Goal: Task Accomplishment & Management: Use online tool/utility

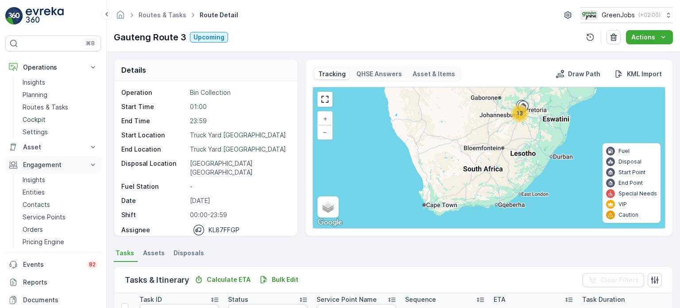
scroll to position [133, 0]
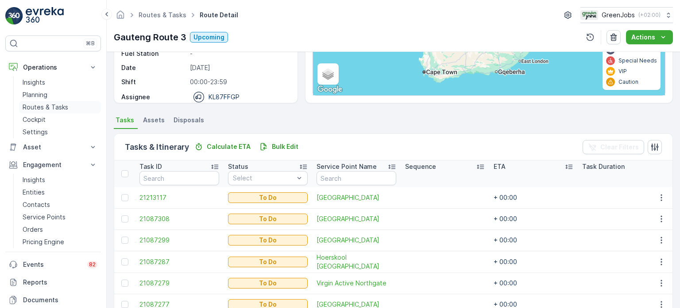
click at [46, 107] on p "Routes & Tasks" at bounding box center [46, 107] width 46 height 9
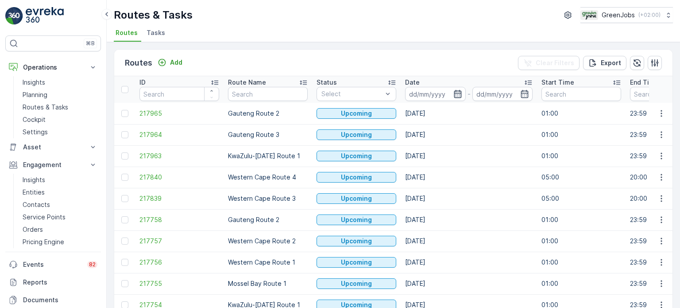
click at [458, 97] on icon "button" at bounding box center [457, 93] width 9 height 9
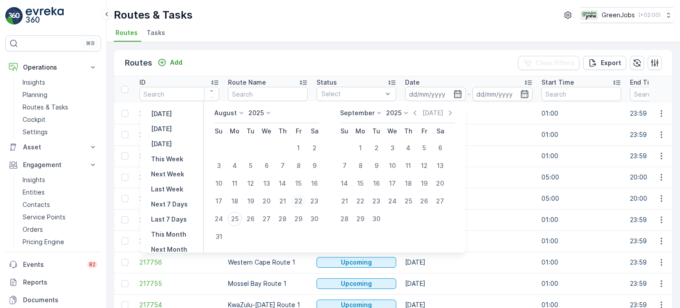
click at [303, 199] on div "22" at bounding box center [298, 201] width 14 height 14
type input "[DATE]"
click at [303, 199] on div "22" at bounding box center [298, 201] width 14 height 14
type input "[DATE]"
click at [303, 199] on div "22" at bounding box center [298, 201] width 14 height 14
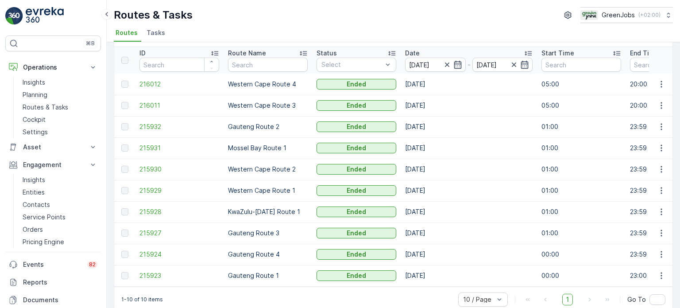
scroll to position [44, 0]
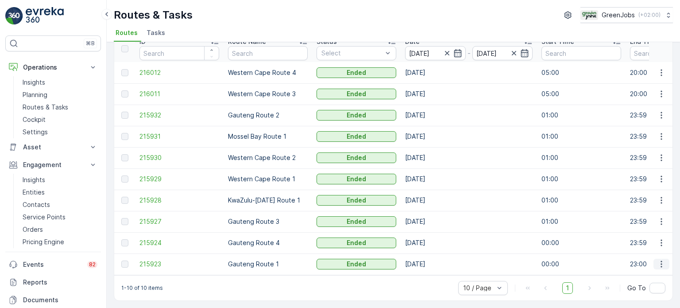
click at [659, 259] on icon "button" at bounding box center [661, 263] width 9 height 9
click at [621, 274] on span "See More Details" at bounding box center [640, 273] width 51 height 9
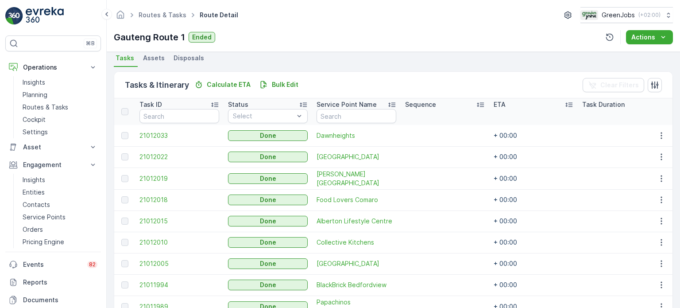
scroll to position [177, 0]
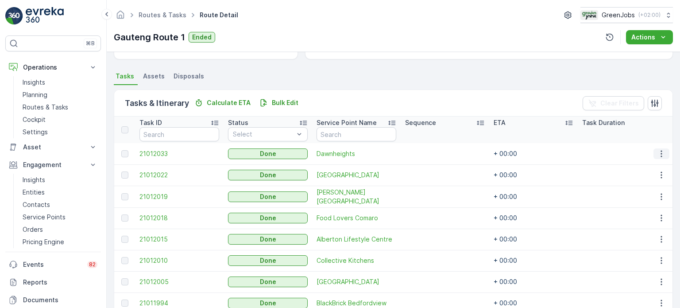
click at [659, 152] on icon "button" at bounding box center [661, 153] width 9 height 9
click at [639, 162] on span "See More Details" at bounding box center [650, 166] width 51 height 9
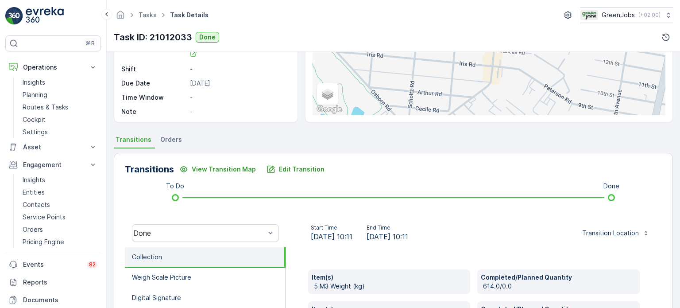
scroll to position [89, 0]
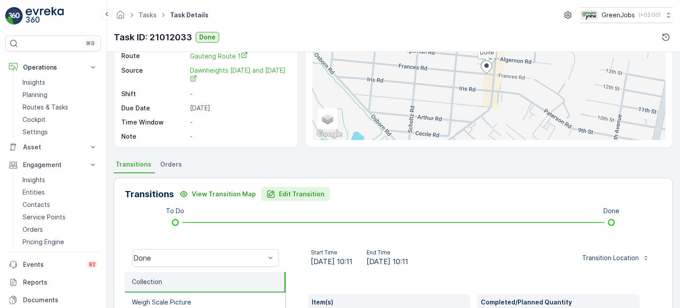
click at [290, 191] on p "Edit Transition" at bounding box center [302, 193] width 46 height 9
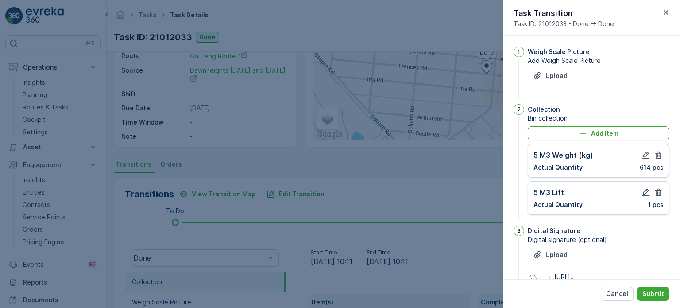
scroll to position [116, 0]
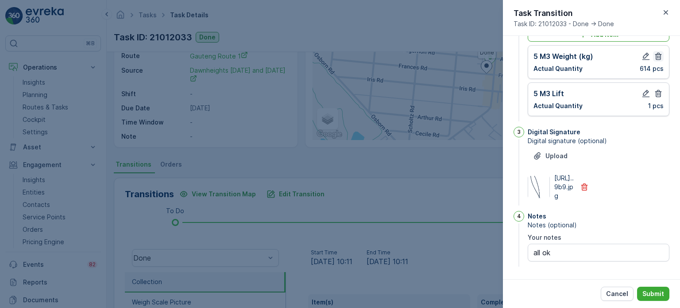
click at [657, 89] on icon "button" at bounding box center [658, 93] width 9 height 9
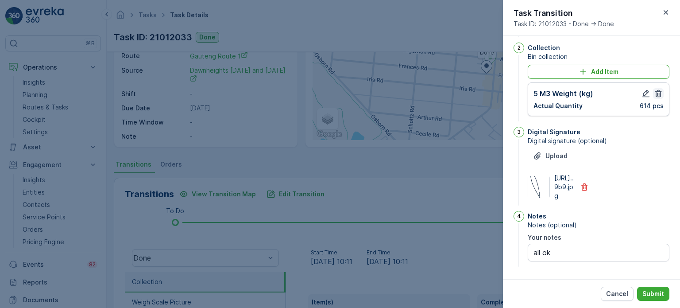
click at [656, 89] on icon "button" at bounding box center [658, 93] width 9 height 9
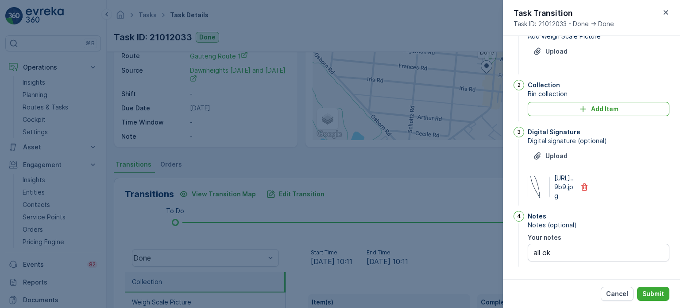
scroll to position [42, 0]
click at [593, 104] on p "Add Item" at bounding box center [604, 108] width 27 height 9
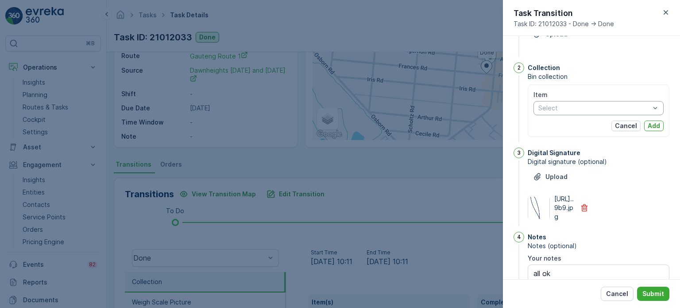
click at [577, 108] on div at bounding box center [593, 107] width 113 height 7
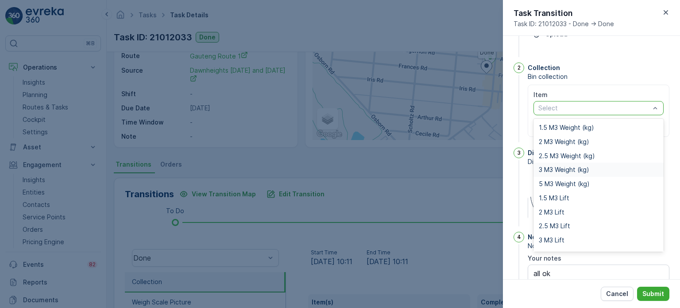
click at [553, 167] on span "3 M3 Weight (kg)" at bounding box center [564, 169] width 50 height 7
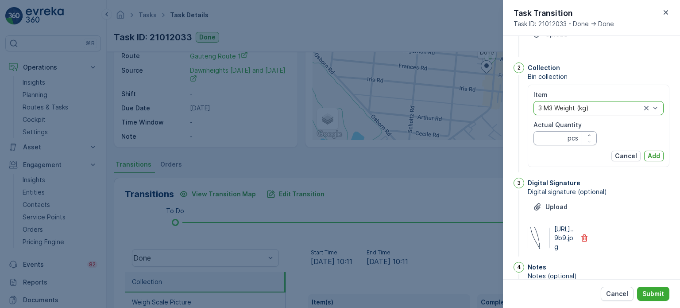
click at [547, 136] on Quantity "Actual Quantity" at bounding box center [564, 138] width 63 height 14
type Quantity "614"
click at [648, 151] on p "Add" at bounding box center [654, 155] width 12 height 9
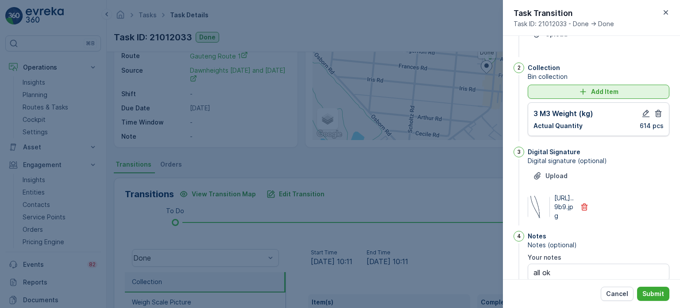
click at [579, 93] on icon "Add Item" at bounding box center [583, 91] width 9 height 9
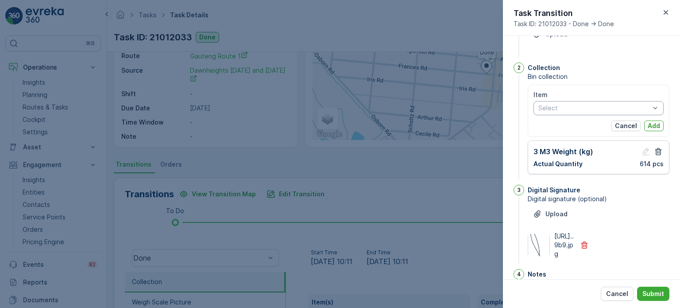
click at [634, 109] on div at bounding box center [593, 107] width 113 height 7
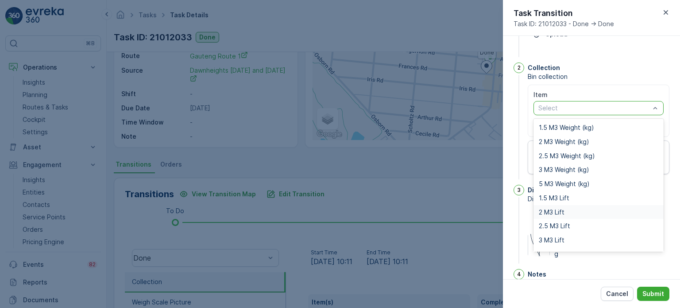
scroll to position [11, 0]
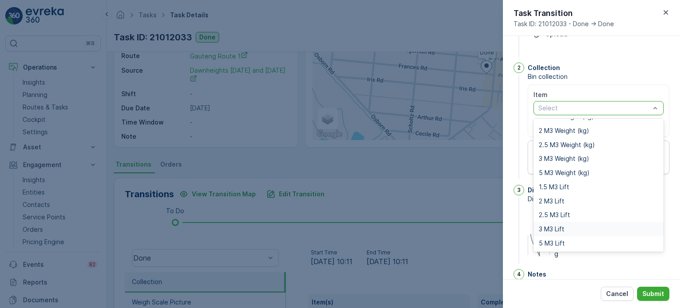
click at [552, 227] on span "3 M3 Lift" at bounding box center [552, 228] width 26 height 7
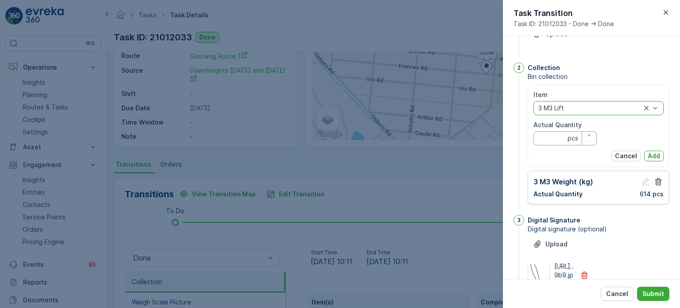
click at [546, 135] on Quantity "Actual Quantity" at bounding box center [564, 138] width 63 height 14
type Quantity "1"
click at [648, 155] on p "Add" at bounding box center [654, 155] width 12 height 9
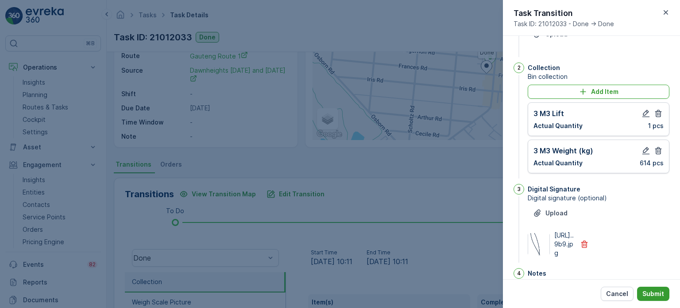
click at [657, 294] on p "Submit" at bounding box center [653, 293] width 22 height 9
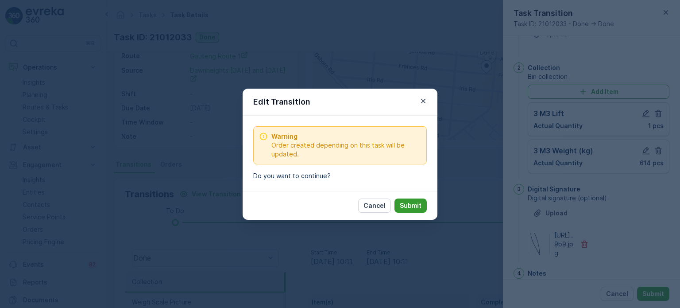
click at [406, 202] on p "Submit" at bounding box center [411, 205] width 22 height 9
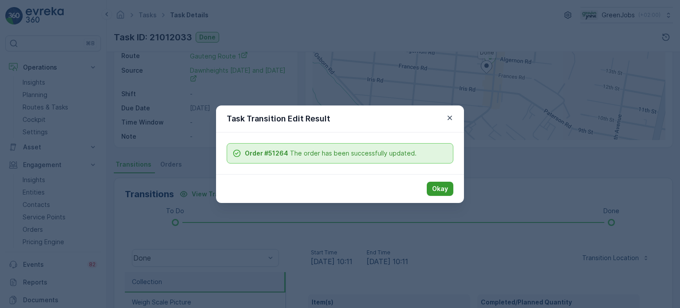
click at [441, 187] on p "Okay" at bounding box center [440, 188] width 16 height 9
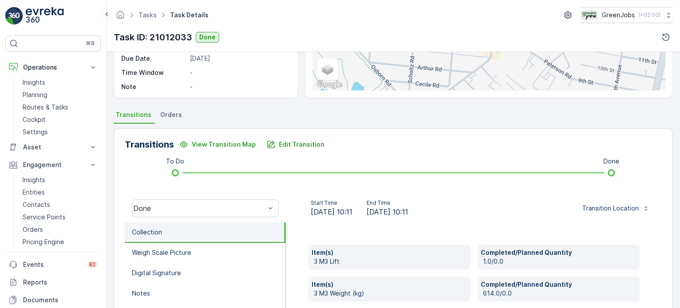
scroll to position [133, 0]
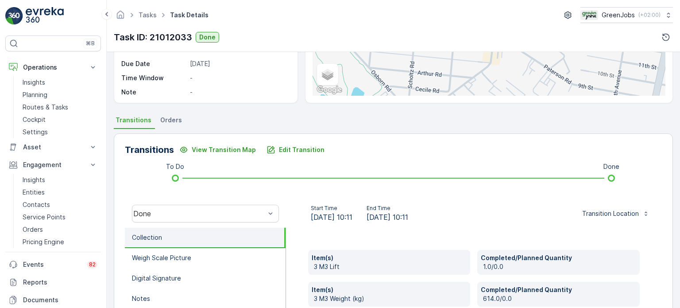
click at [166, 120] on span "Orders" at bounding box center [171, 120] width 22 height 9
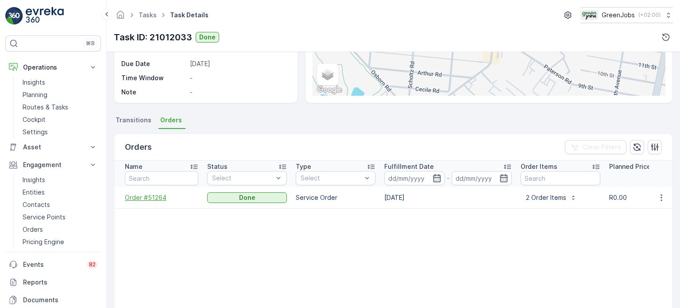
click at [147, 197] on span "Order #51264" at bounding box center [161, 197] width 73 height 9
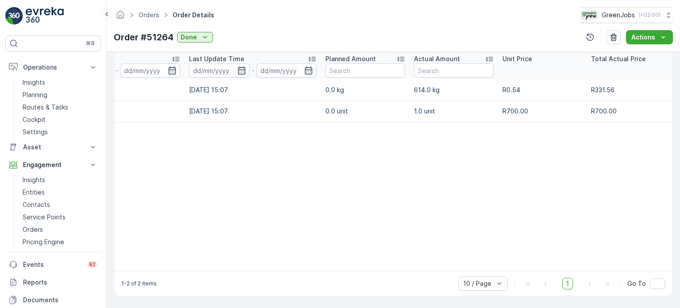
scroll to position [0, 170]
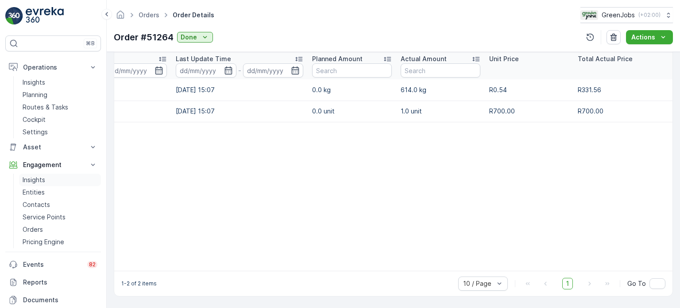
click at [32, 180] on p "Insights" at bounding box center [34, 179] width 23 height 9
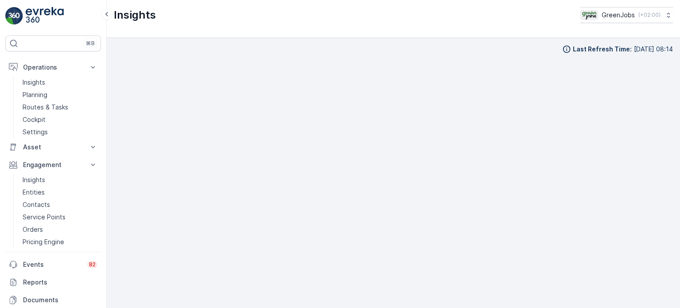
scroll to position [7, 0]
